Goal: Find contact information: Find contact information

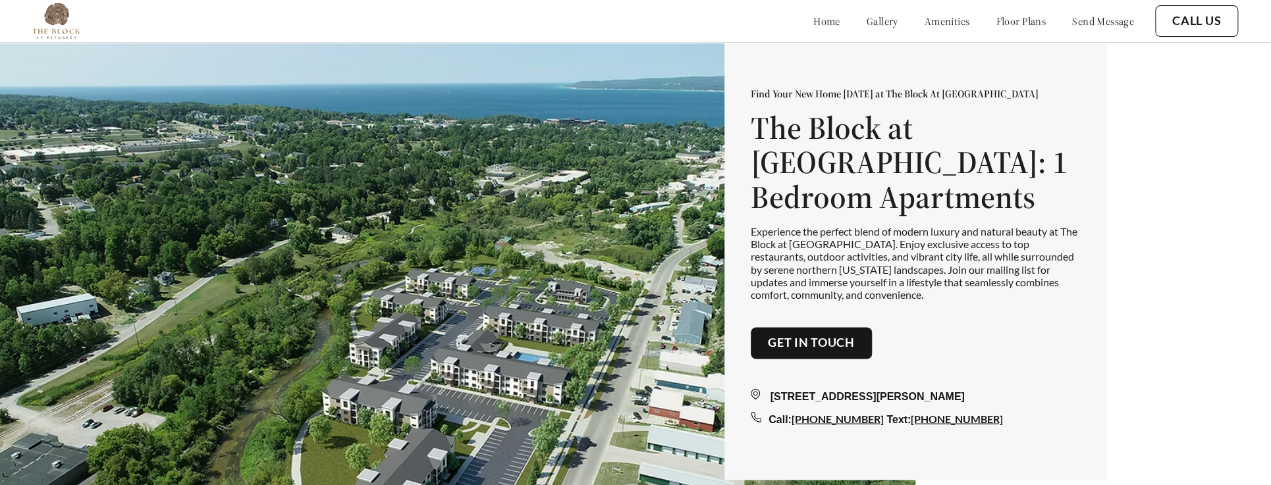
click at [820, 336] on link "Get in touch" at bounding box center [811, 343] width 87 height 14
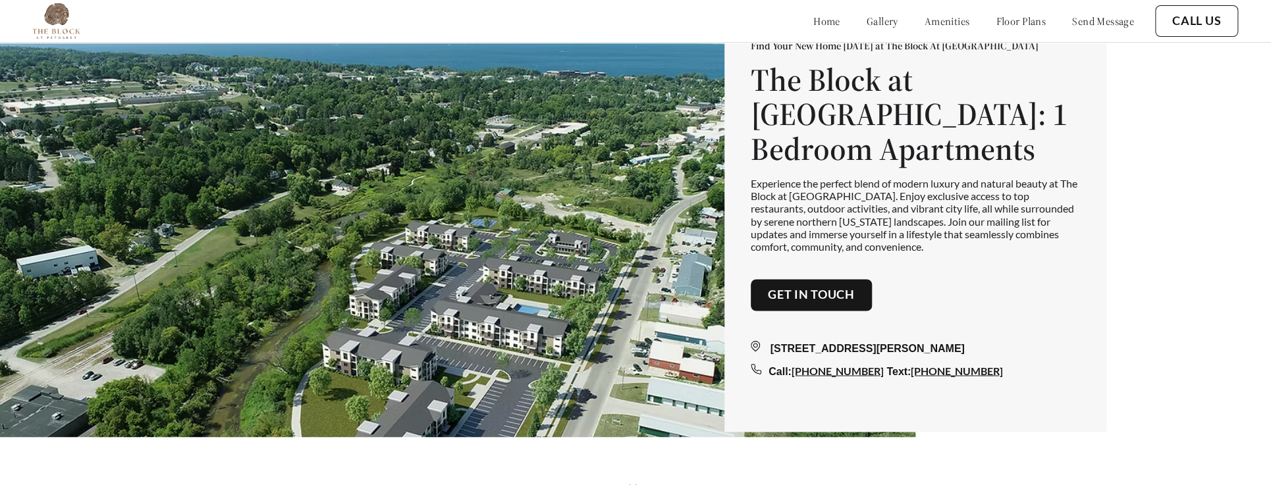
scroll to position [58, 0]
